Goal: Task Accomplishment & Management: Use online tool/utility

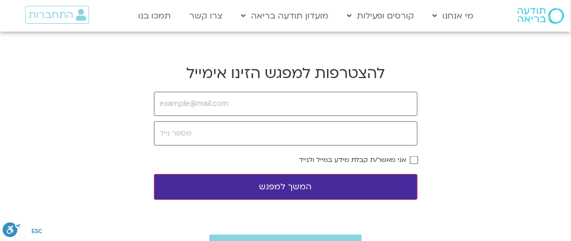
type input "[EMAIL_ADDRESS][DOMAIN_NAME]"
click at [165, 132] on input "tel" at bounding box center [286, 133] width 264 height 24
click at [154, 174] on button "המשך למפגש" at bounding box center [286, 187] width 264 height 26
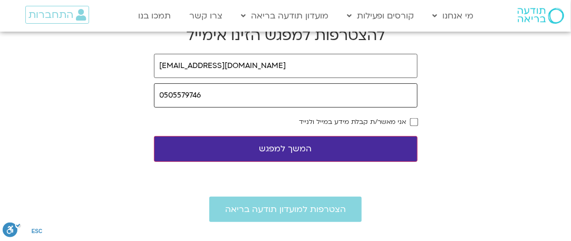
scroll to position [53, 0]
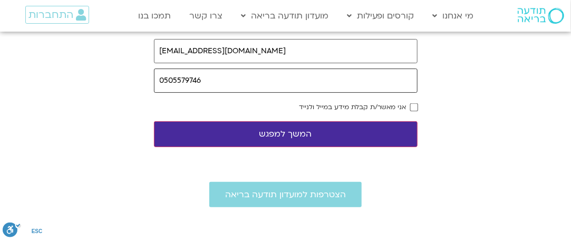
type input "0505579746"
click at [289, 129] on button "המשך למפגש" at bounding box center [286, 134] width 264 height 26
